Goal: Task Accomplishment & Management: Use online tool/utility

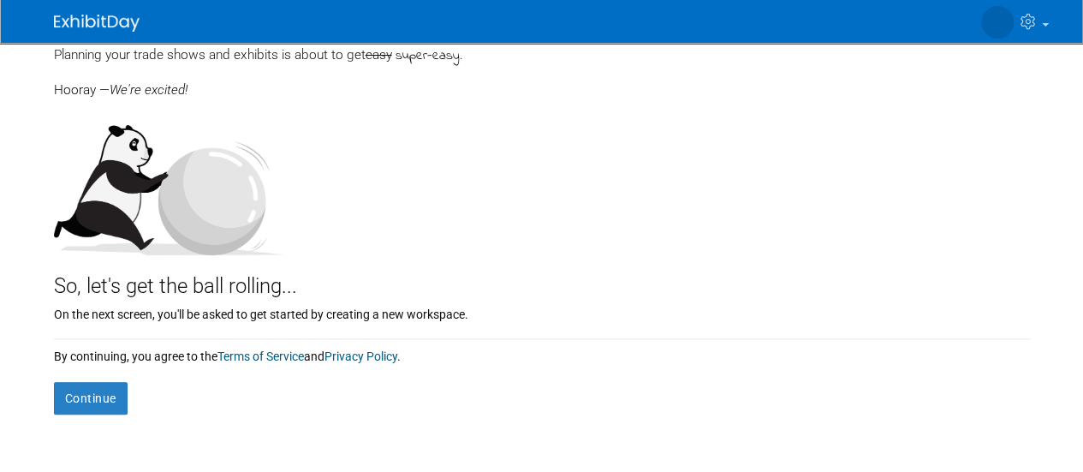
scroll to position [122, 0]
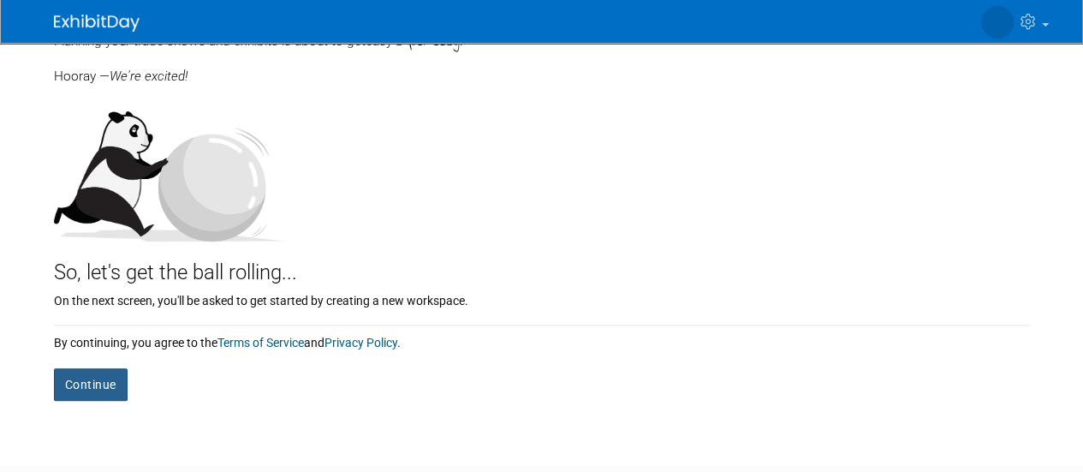
click at [110, 369] on button "Continue" at bounding box center [91, 384] width 74 height 33
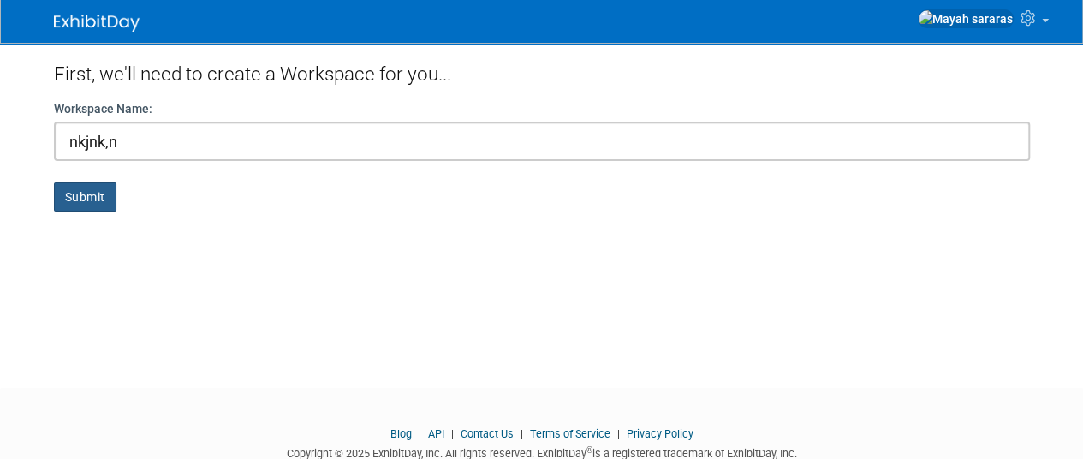
type input "nkjnk,n"
click at [99, 194] on button "Submit" at bounding box center [85, 196] width 62 height 29
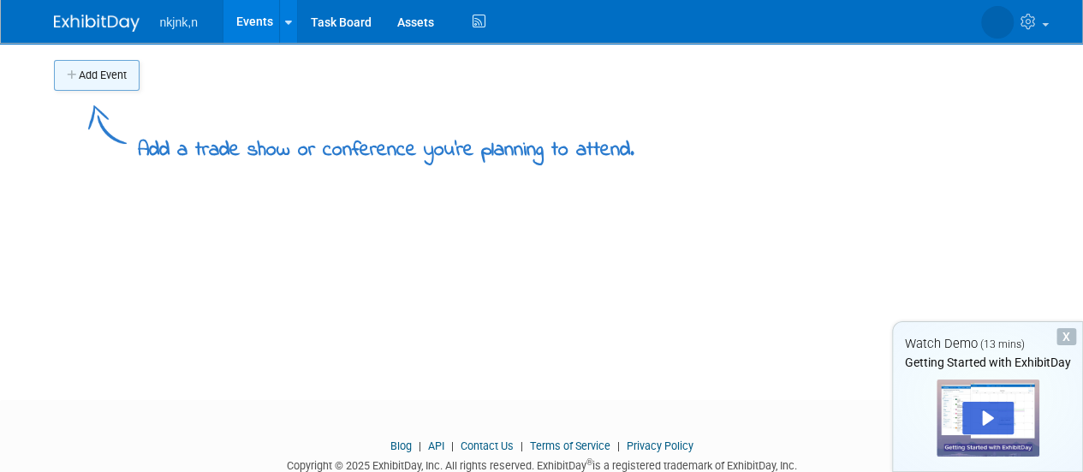
click at [111, 76] on button "Add Event" at bounding box center [97, 75] width 86 height 31
